Goal: Information Seeking & Learning: Learn about a topic

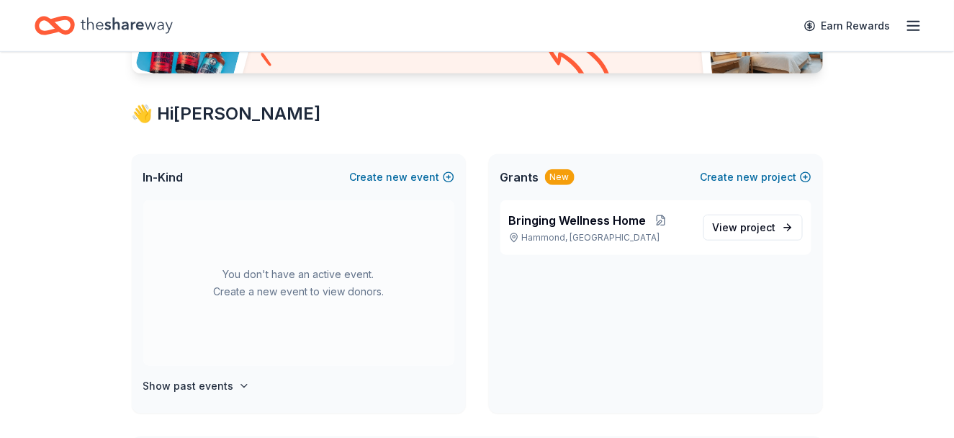
scroll to position [216, 0]
click at [759, 226] on span "project" at bounding box center [758, 226] width 35 height 12
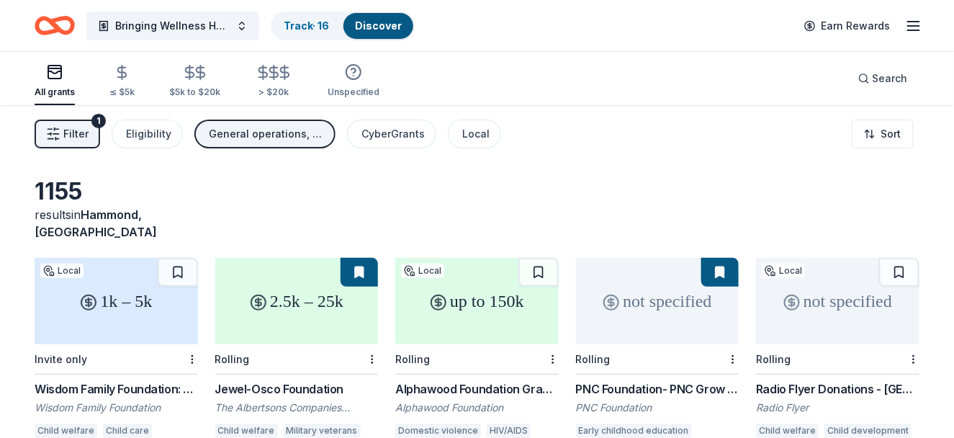
click at [81, 128] on span "Filter" at bounding box center [75, 133] width 25 height 17
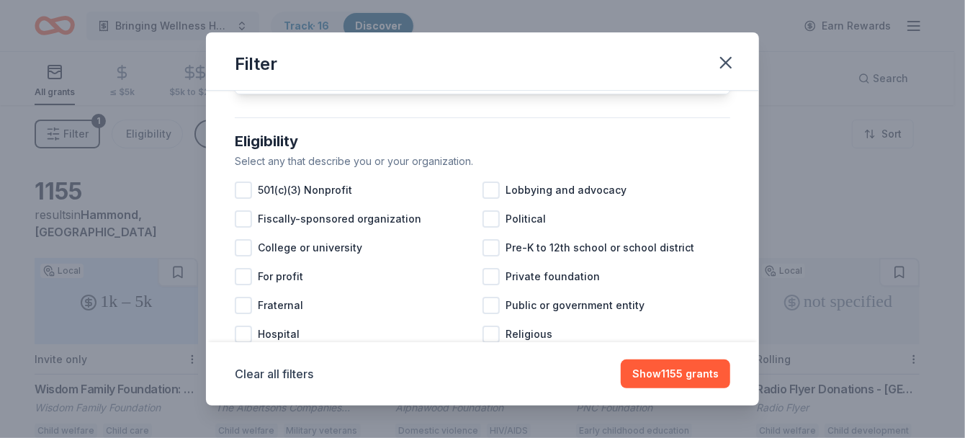
scroll to position [144, 0]
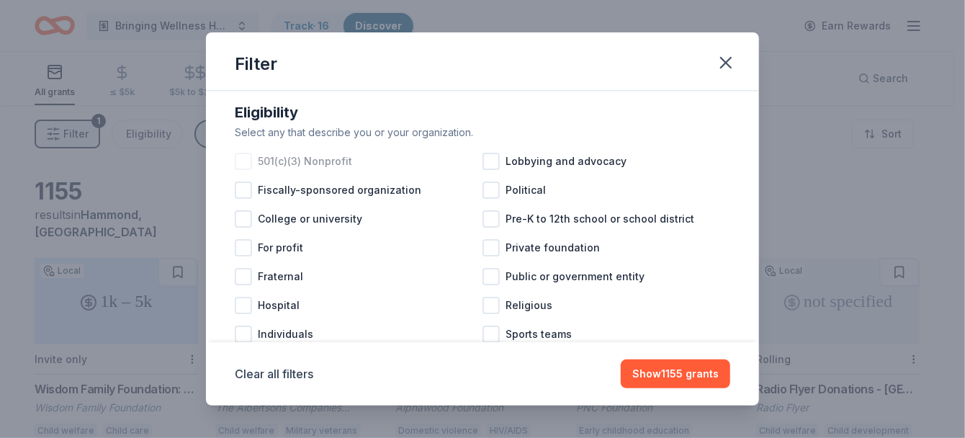
click at [244, 170] on div at bounding box center [243, 161] width 17 height 17
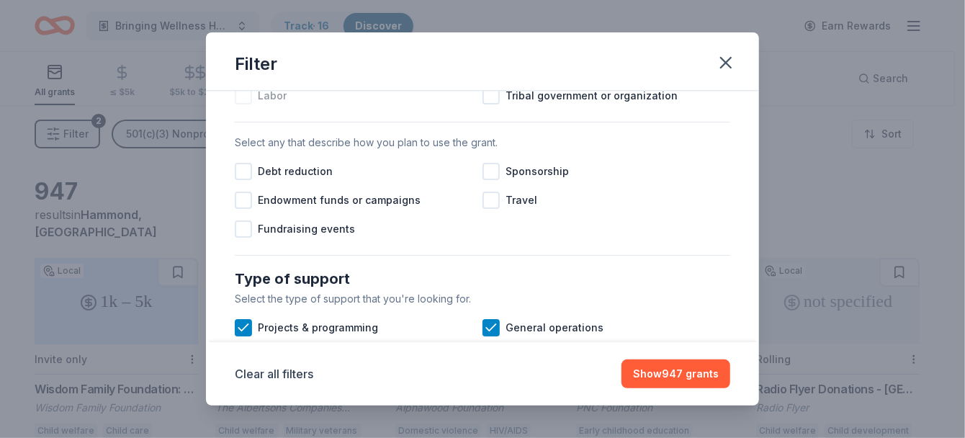
scroll to position [432, 0]
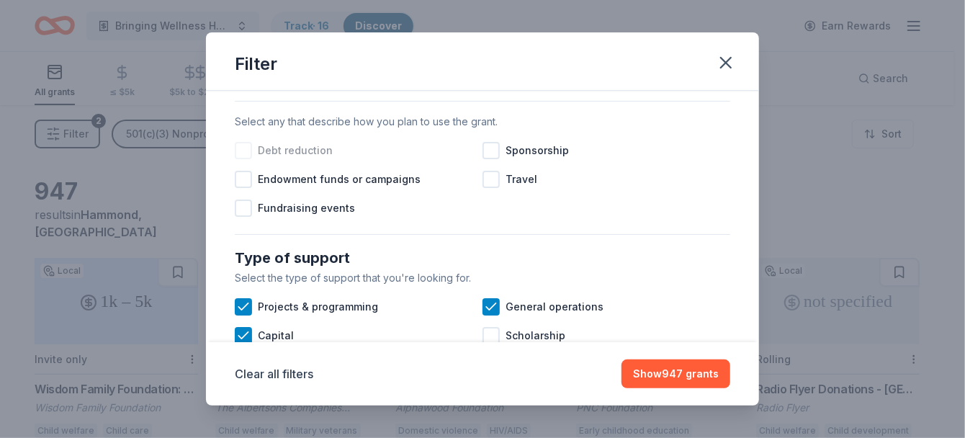
click at [246, 159] on div at bounding box center [243, 150] width 17 height 17
click at [243, 217] on div at bounding box center [243, 208] width 17 height 17
click at [486, 159] on div at bounding box center [491, 150] width 17 height 17
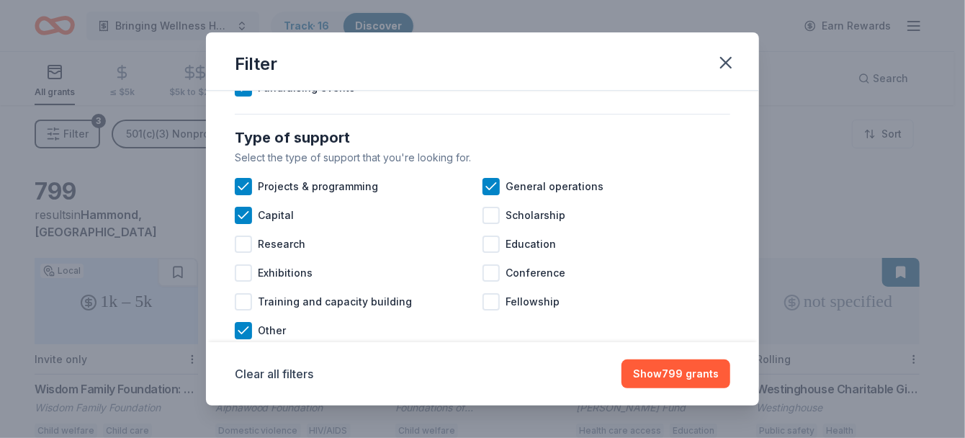
scroll to position [576, 0]
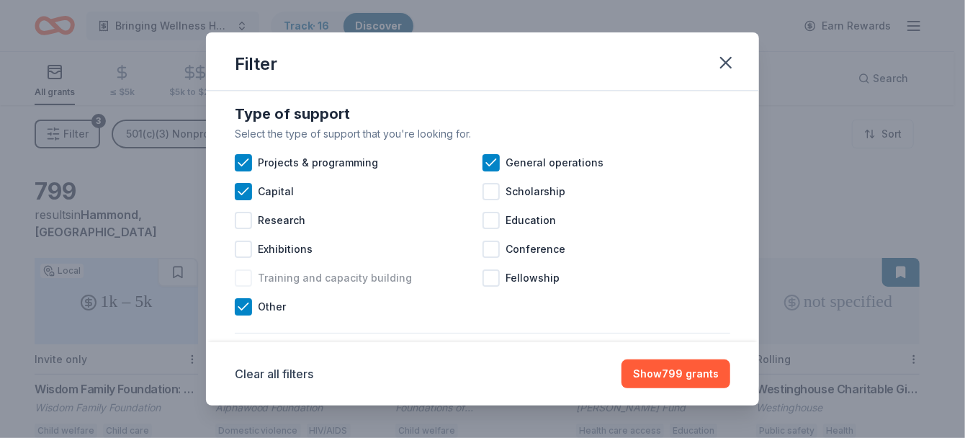
click at [243, 287] on div at bounding box center [243, 277] width 17 height 17
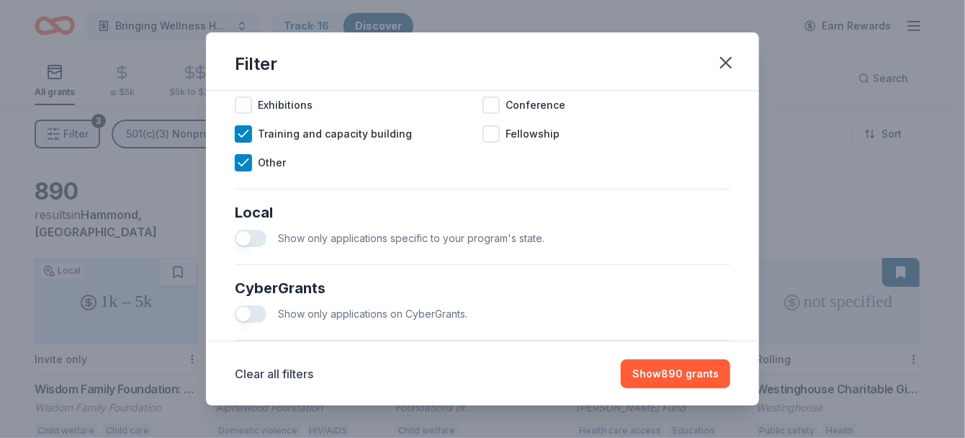
scroll to position [792, 0]
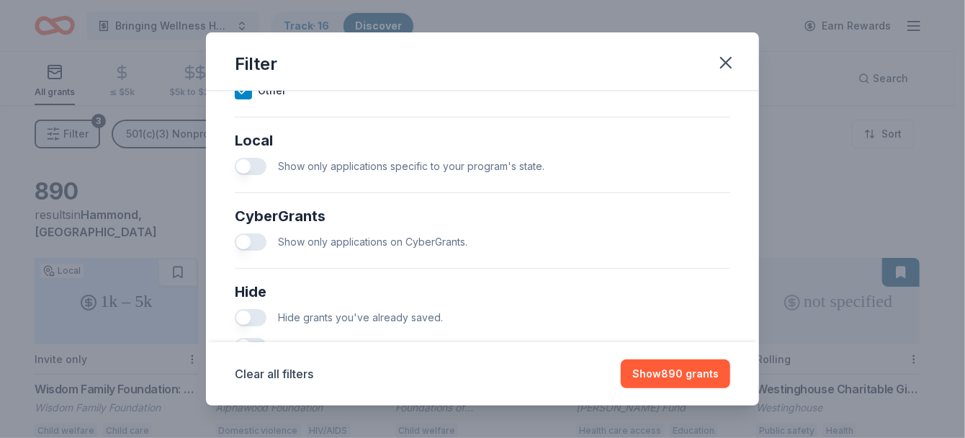
click at [250, 175] on button "button" at bounding box center [251, 166] width 32 height 17
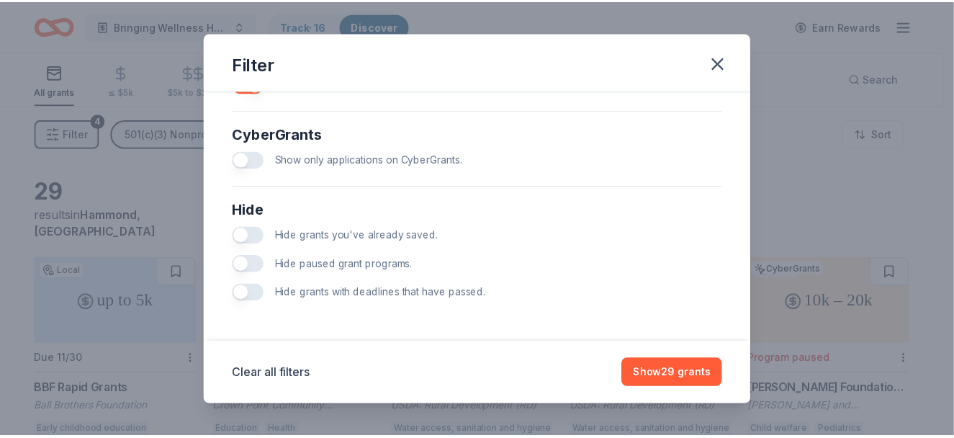
scroll to position [886, 0]
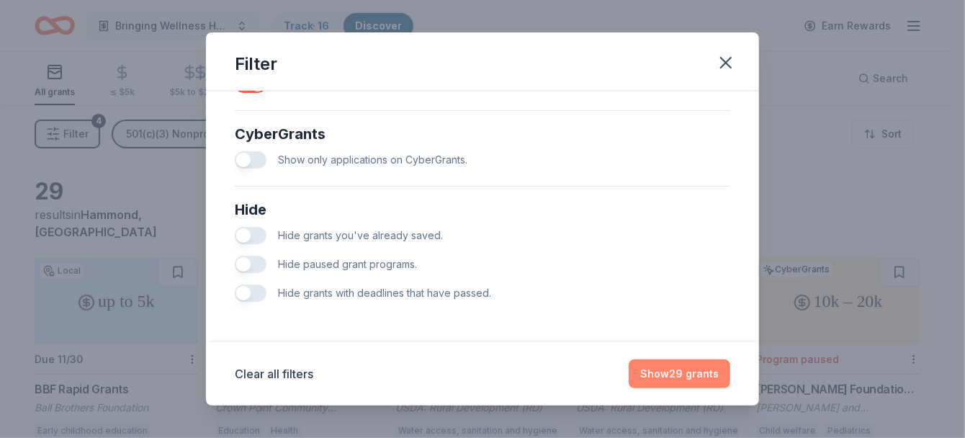
click at [707, 370] on button "Show 29 grants" at bounding box center [680, 373] width 102 height 29
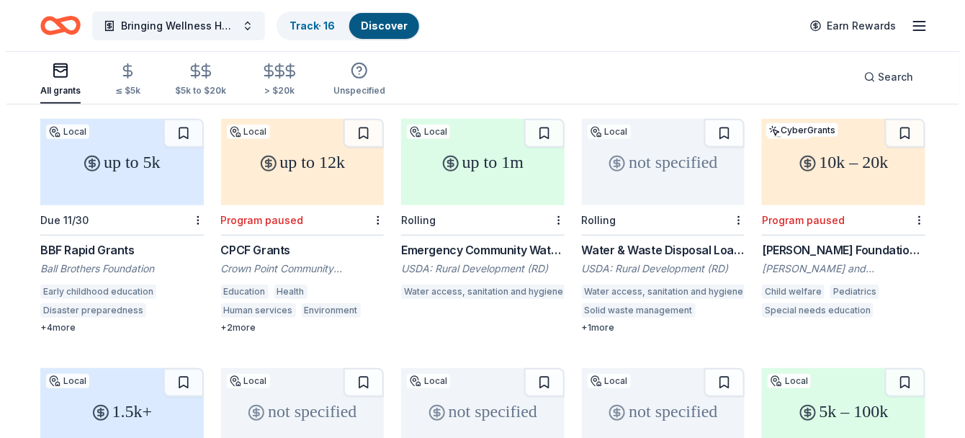
scroll to position [0, 0]
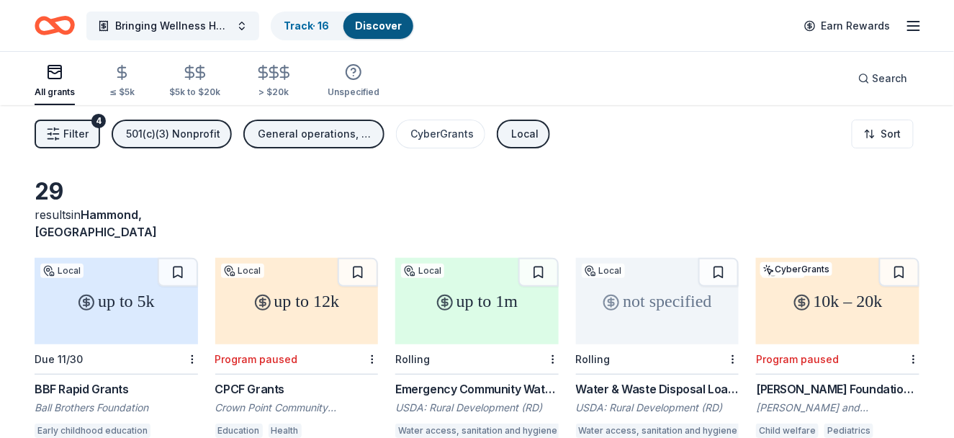
click at [76, 142] on button "Filter 4" at bounding box center [68, 134] width 66 height 29
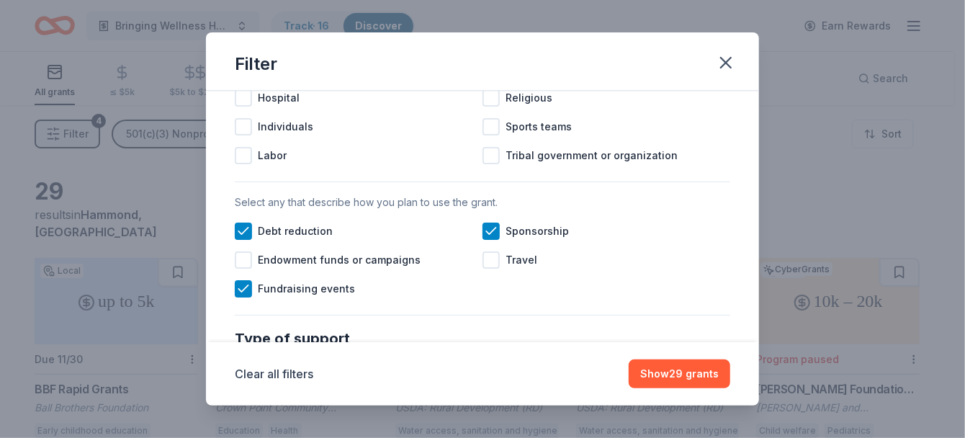
scroll to position [360, 0]
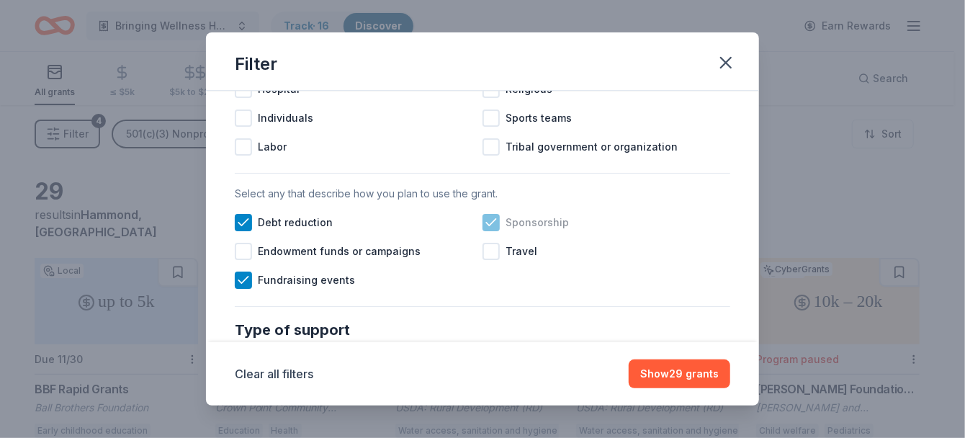
click at [494, 231] on div at bounding box center [491, 222] width 17 height 17
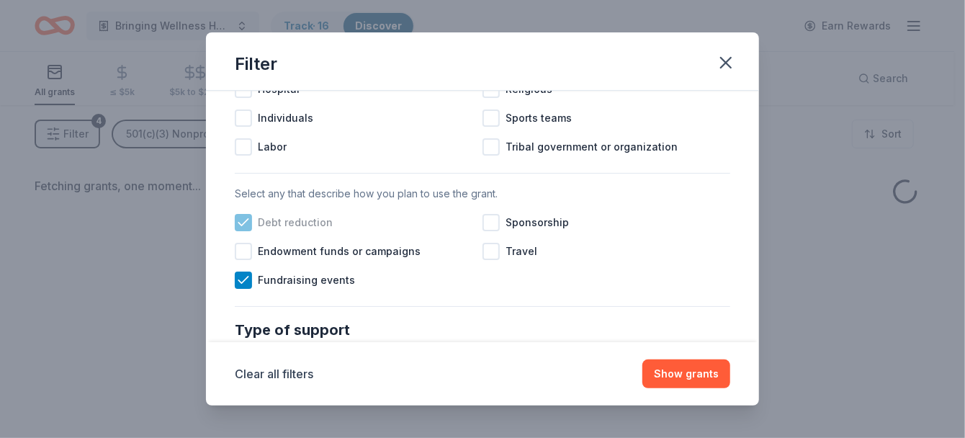
click at [236, 226] on div "Debt reduction" at bounding box center [359, 222] width 248 height 29
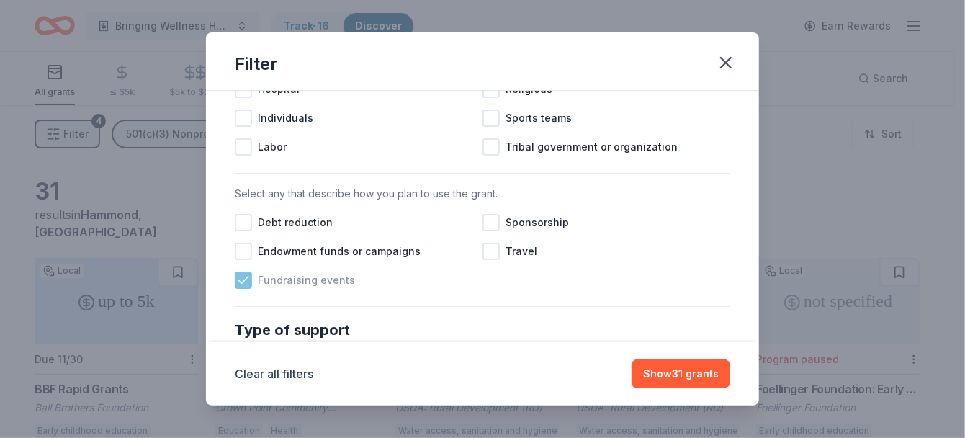
click at [243, 283] on icon at bounding box center [242, 280] width 9 height 6
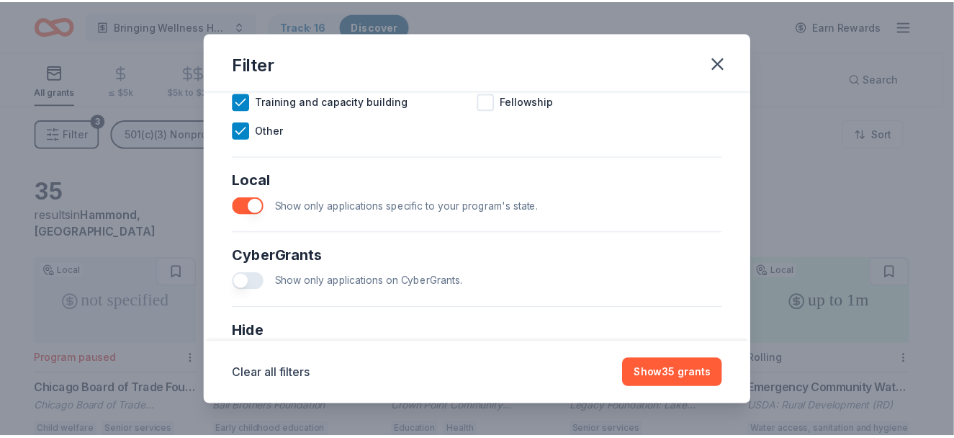
scroll to position [792, 0]
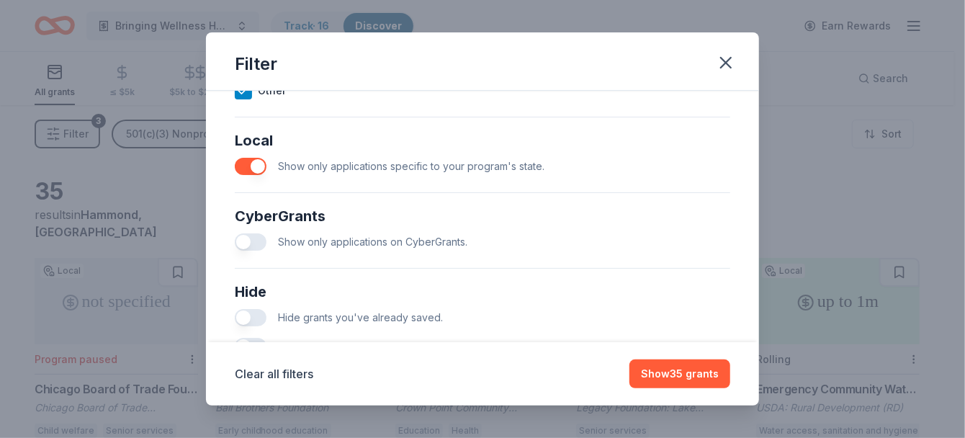
click at [272, 178] on div "Show only applications specific to your program's state." at bounding box center [483, 166] width 496 height 29
click at [259, 175] on button "button" at bounding box center [251, 166] width 32 height 17
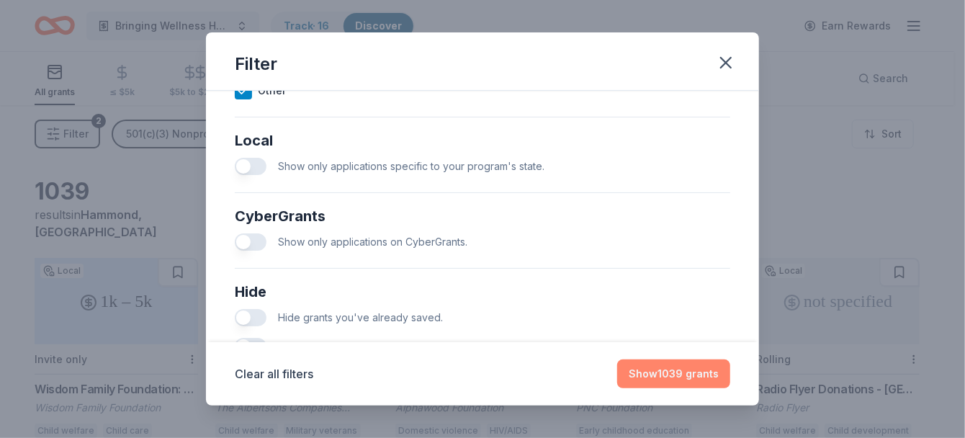
click at [689, 370] on button "Show 1039 grants" at bounding box center [673, 373] width 113 height 29
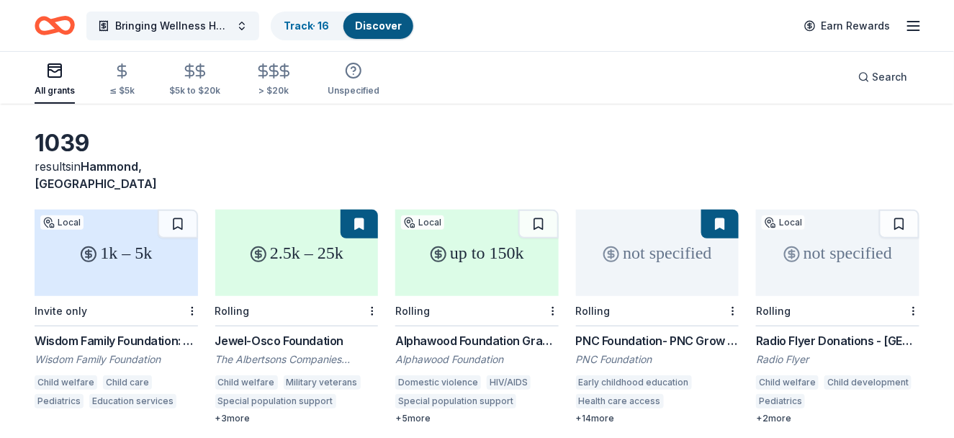
scroll to position [72, 0]
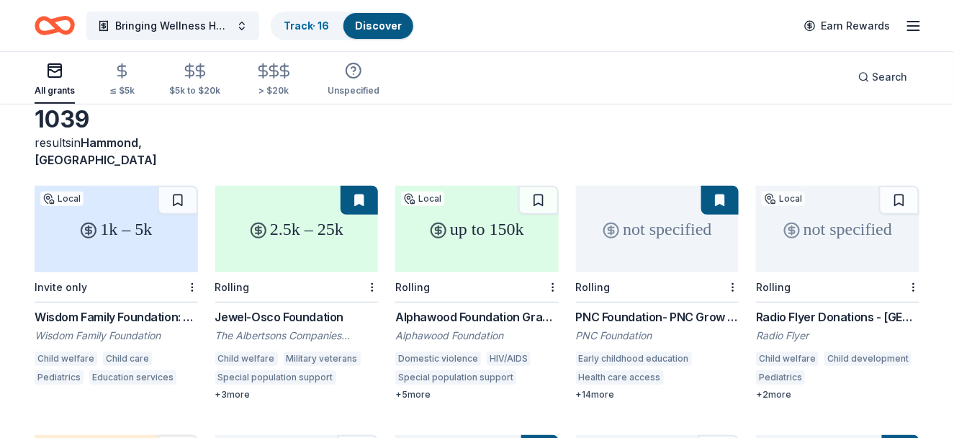
click at [276, 308] on div "Jewel-Osco Foundation" at bounding box center [297, 316] width 164 height 17
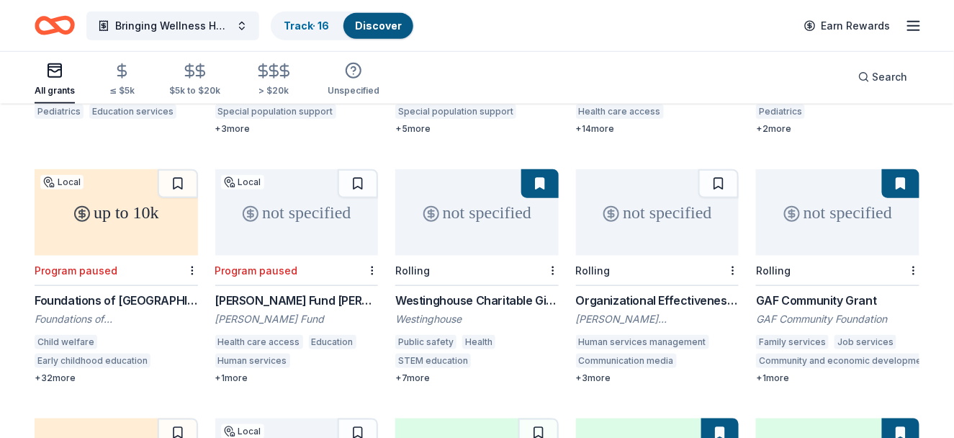
scroll to position [360, 0]
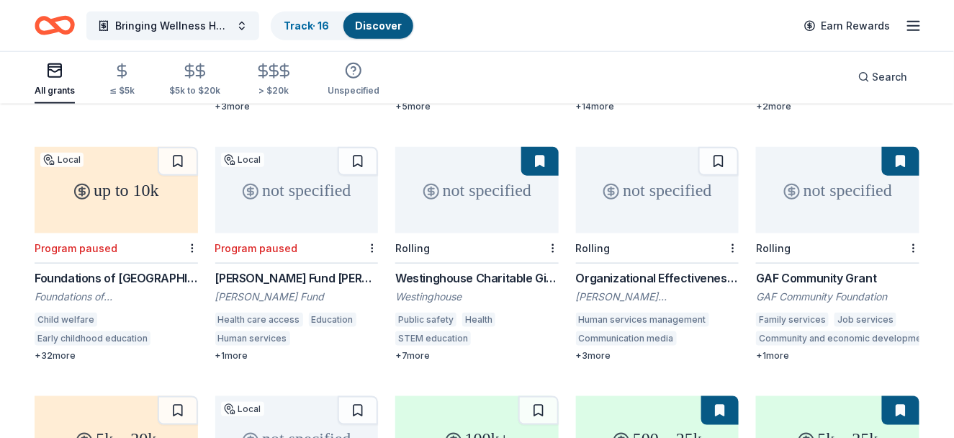
click at [681, 269] on div "Organizational Effectiveness Grant" at bounding box center [658, 277] width 164 height 17
click at [501, 269] on div "Westinghouse Charitable Giving Program" at bounding box center [477, 277] width 164 height 17
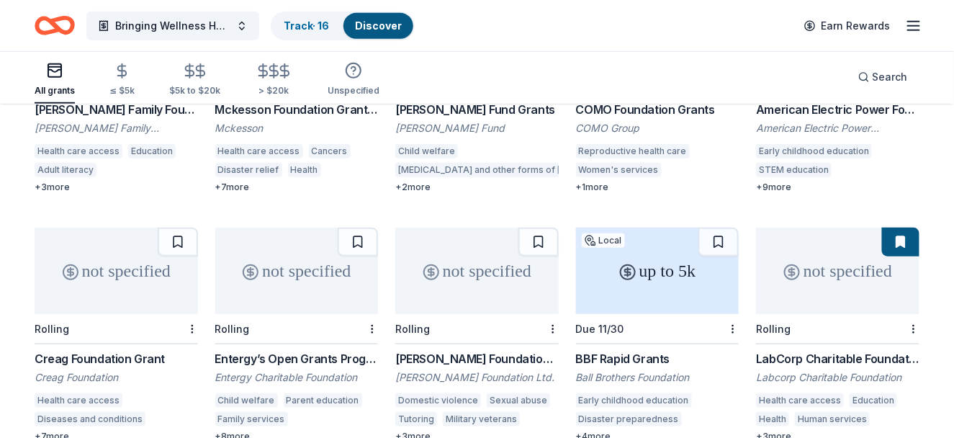
scroll to position [1801, 0]
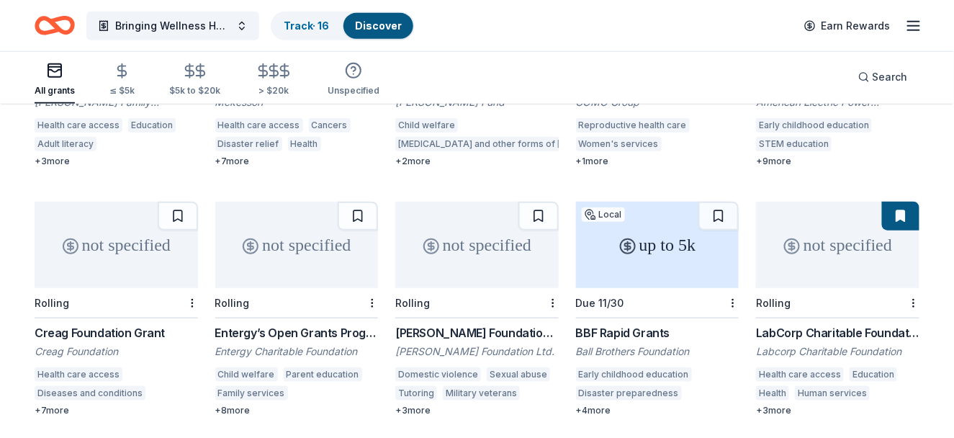
click at [829, 324] on div "LabCorp Charitable Foundation Grants" at bounding box center [838, 332] width 164 height 17
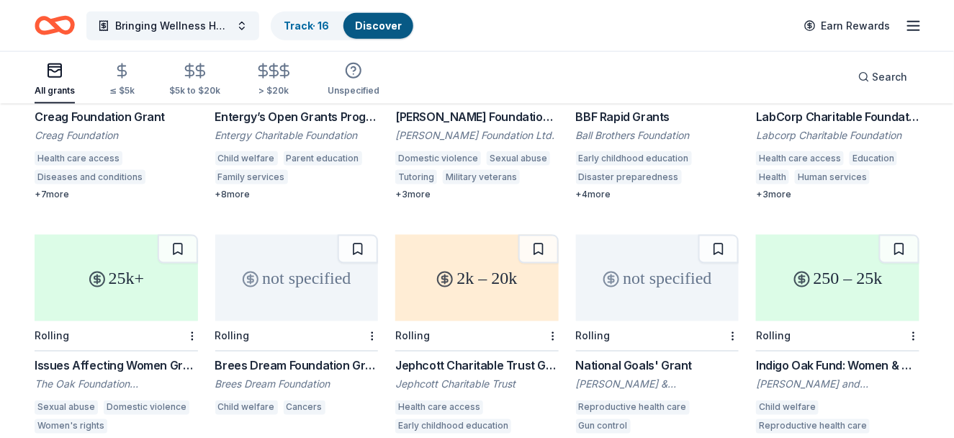
scroll to position [1945, 0]
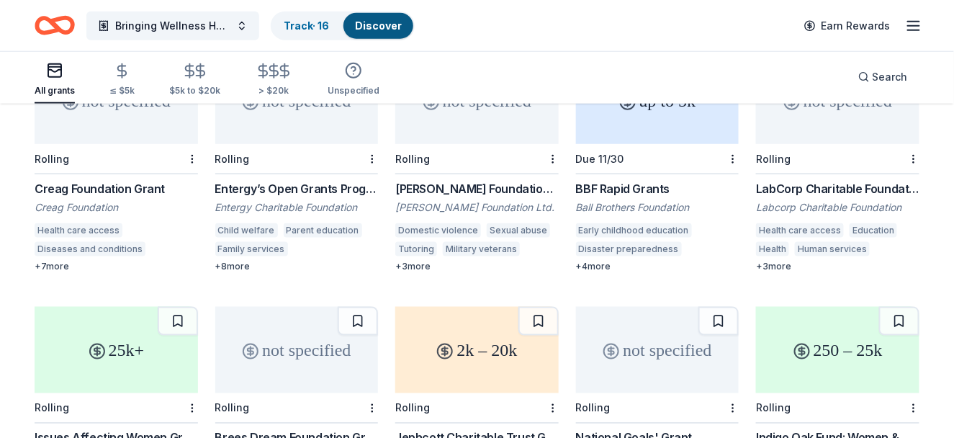
click at [841, 180] on div "LabCorp Charitable Foundation Grants" at bounding box center [838, 188] width 164 height 17
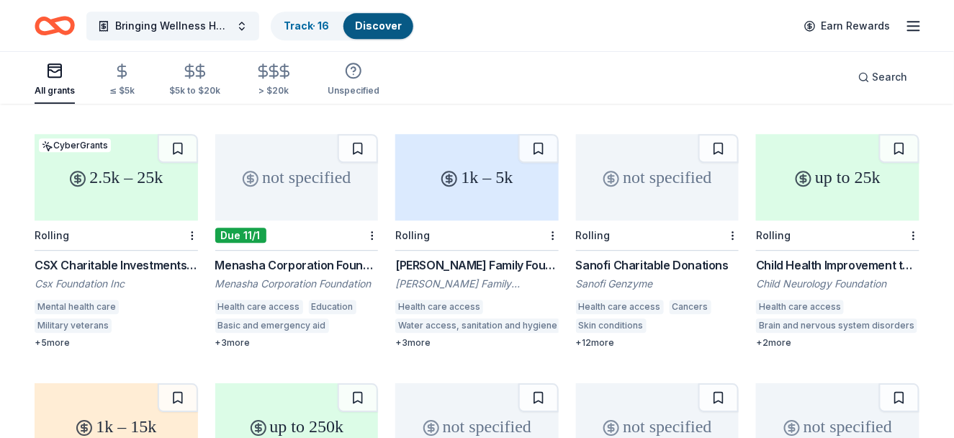
scroll to position [4089, 0]
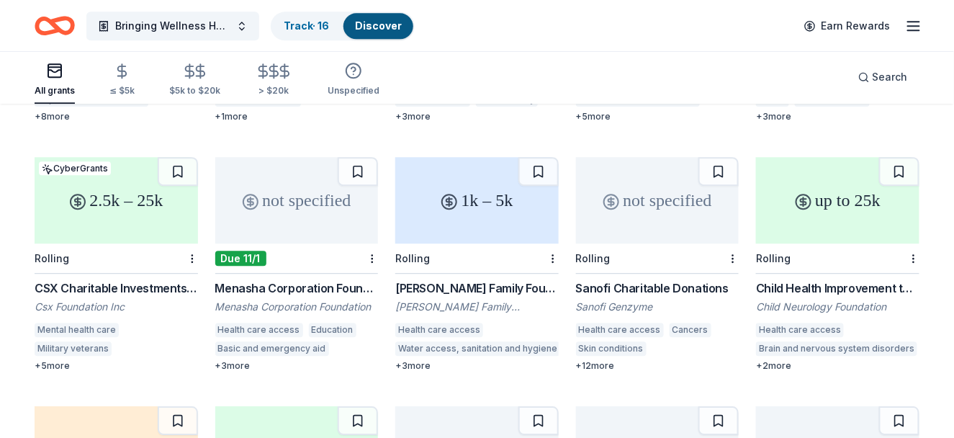
click at [862, 279] on div "Child Health Improvement through Computer Automation – Child Neurology (CHICA-C…" at bounding box center [838, 287] width 164 height 17
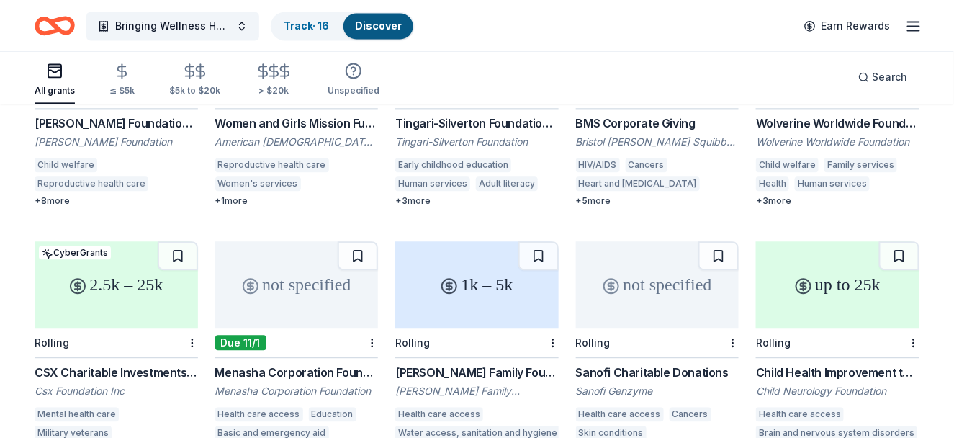
scroll to position [3657, 0]
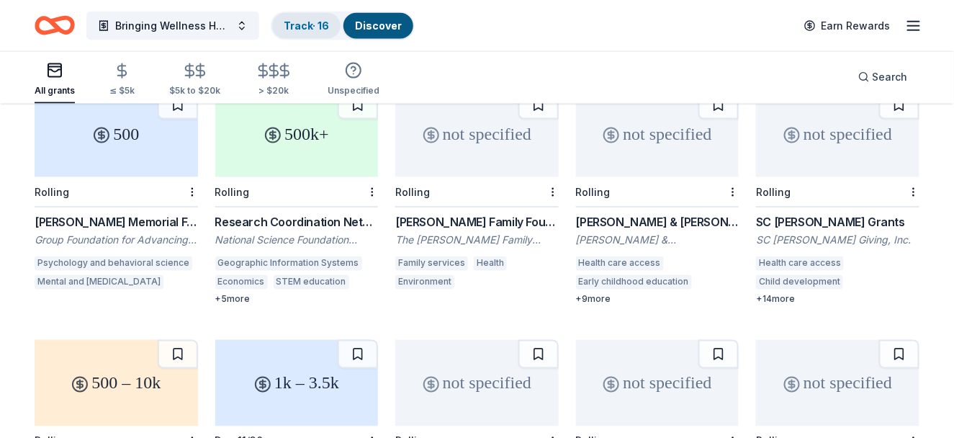
click at [313, 25] on link "Track · 16" at bounding box center [306, 25] width 45 height 12
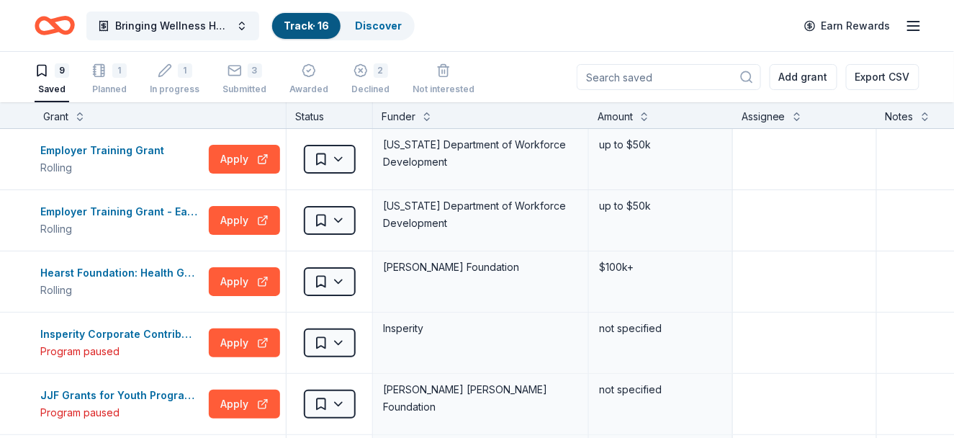
click at [638, 68] on input at bounding box center [669, 77] width 184 height 26
click at [353, 18] on div "Discover" at bounding box center [379, 26] width 70 height 26
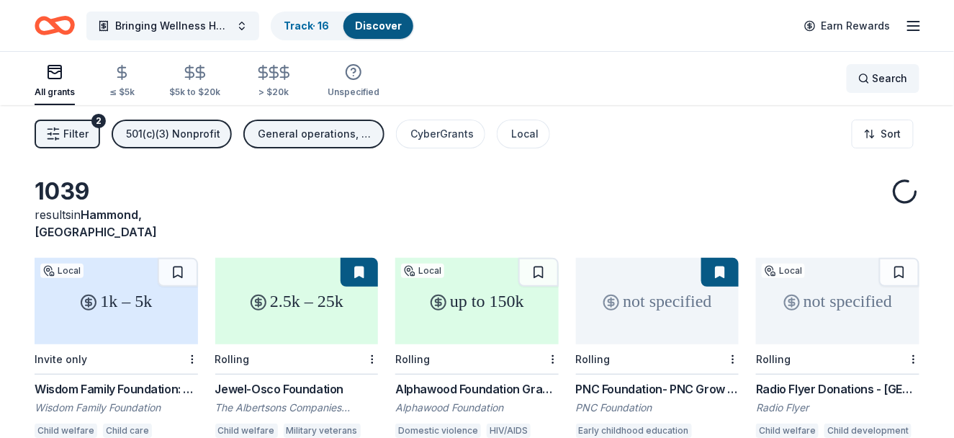
click at [884, 82] on span "Search" at bounding box center [890, 78] width 35 height 17
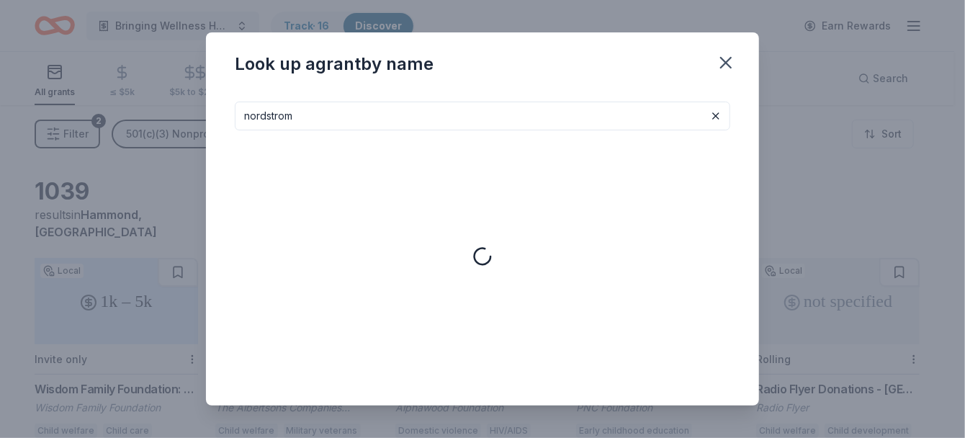
type input "nordstrom"
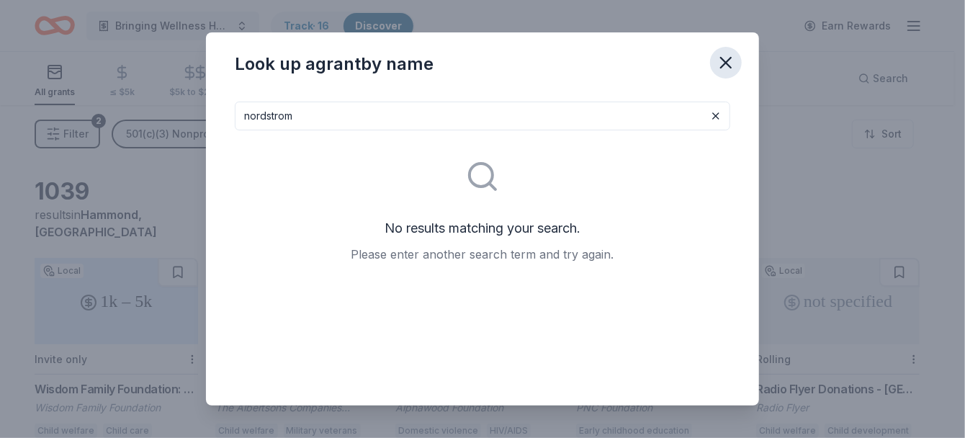
click at [726, 68] on icon "button" at bounding box center [726, 63] width 20 height 20
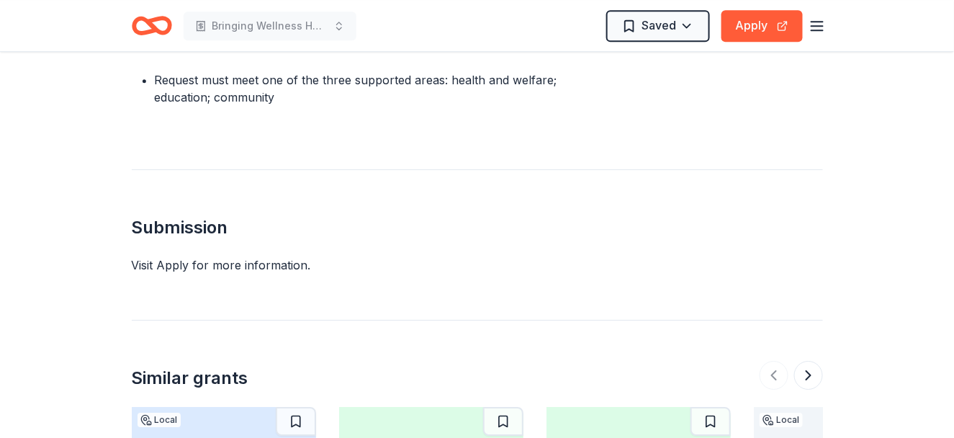
scroll to position [1009, 0]
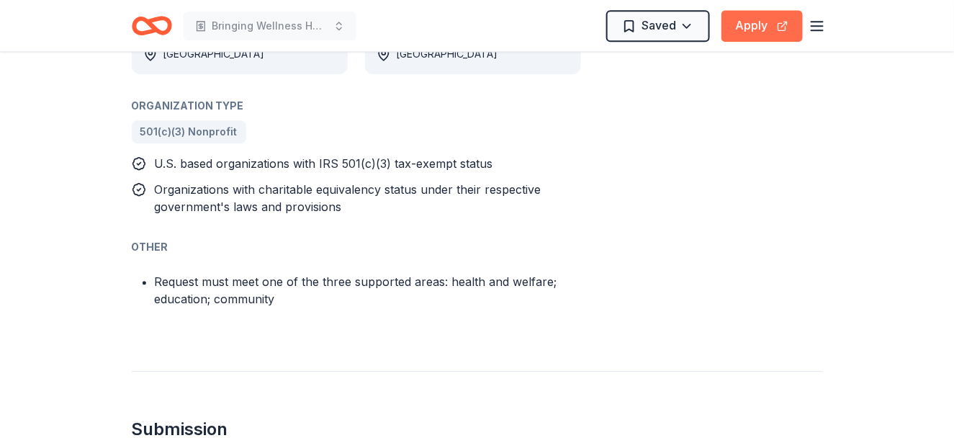
click at [774, 18] on button "Apply" at bounding box center [762, 26] width 81 height 32
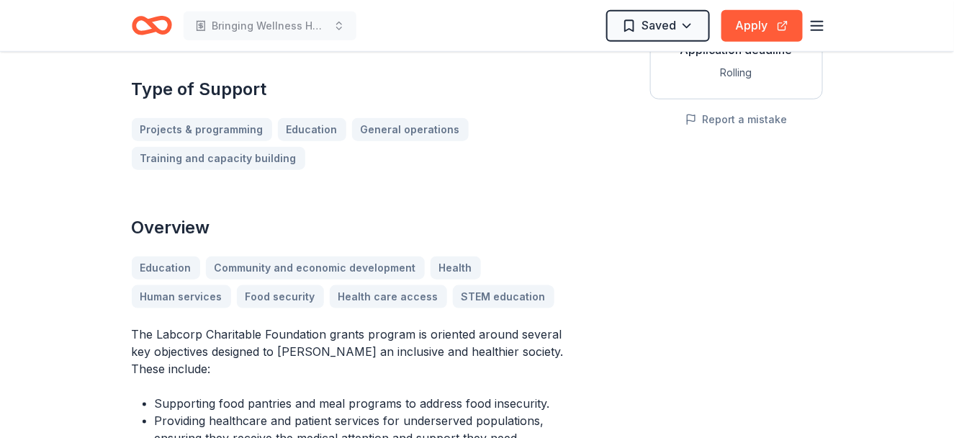
scroll to position [72, 0]
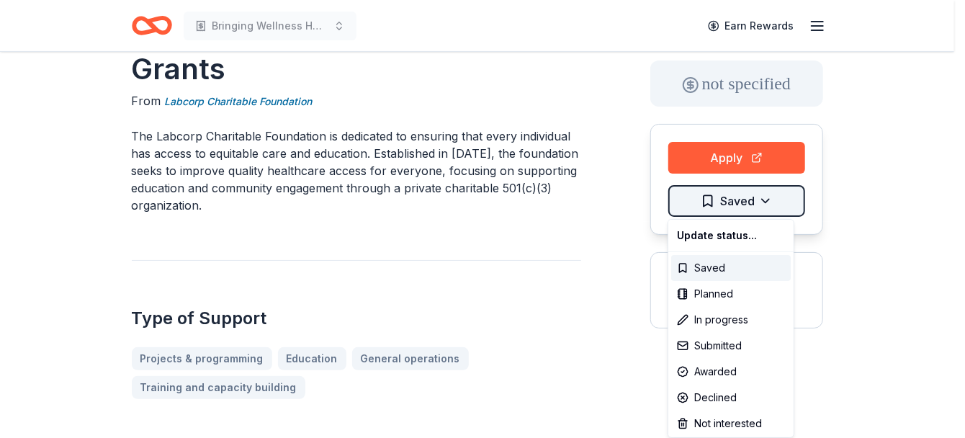
click at [754, 199] on html "Bringing Wellness Home Earn Rewards LabCorp Charitable Foundation Grants From L…" at bounding box center [482, 147] width 965 height 438
click at [723, 274] on div "Saved" at bounding box center [731, 268] width 120 height 26
click at [759, 197] on html "Bringing Wellness Home Earn Rewards LabCorp Charitable Foundation Grants From L…" at bounding box center [482, 147] width 965 height 438
click at [710, 292] on div "Planned" at bounding box center [731, 294] width 120 height 26
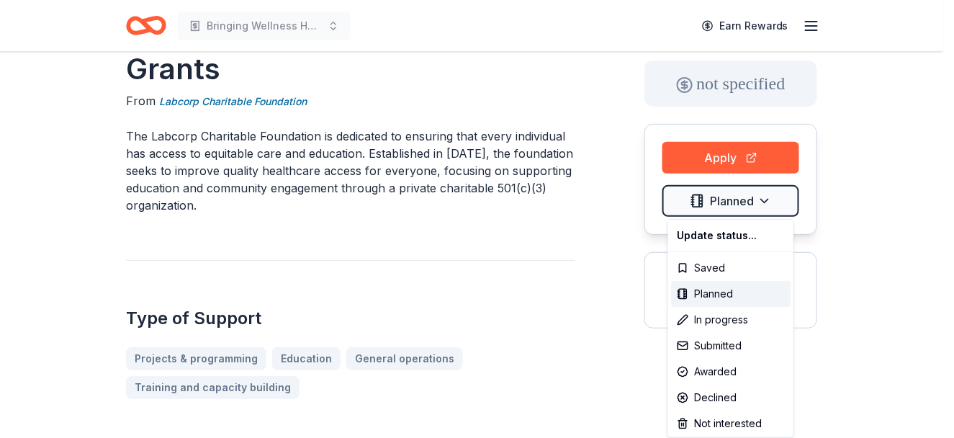
click at [769, 203] on html "Bringing Wellness Home Earn Rewards LabCorp Charitable Foundation Grants From L…" at bounding box center [477, 147] width 954 height 438
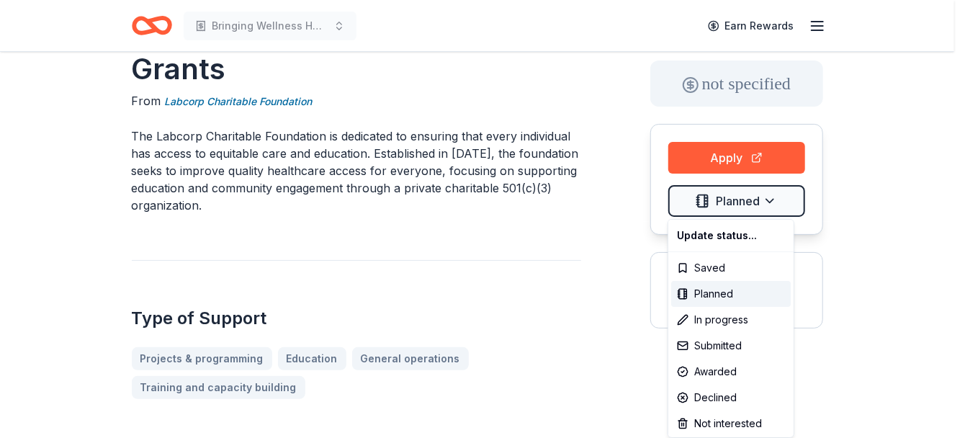
click at [769, 203] on html "Bringing Wellness Home Earn Rewards LabCorp Charitable Foundation Grants From L…" at bounding box center [482, 147] width 965 height 438
click at [699, 287] on div "Planned" at bounding box center [731, 294] width 120 height 26
